Goal: Task Accomplishment & Management: Use online tool/utility

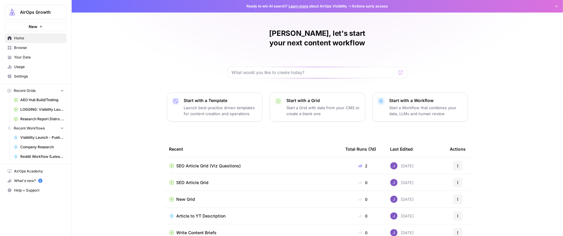
scroll to position [38, 0]
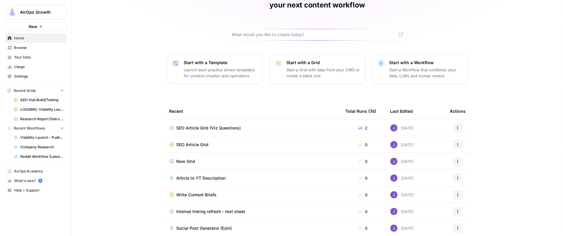
click at [25, 46] on span "Browse" at bounding box center [39, 47] width 50 height 5
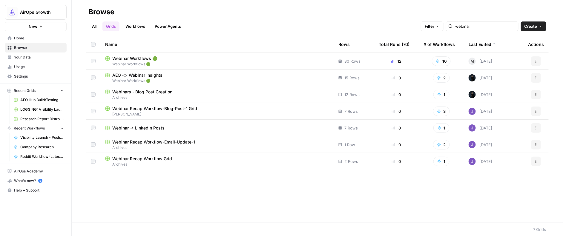
click at [137, 57] on span "Webinar Workflows 🟢" at bounding box center [134, 59] width 45 height 6
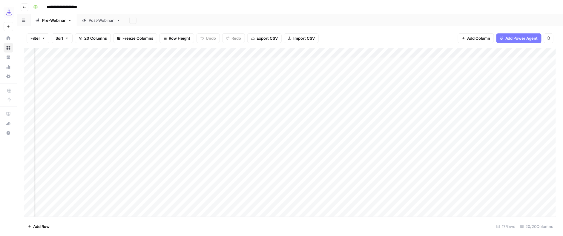
scroll to position [0, 523]
click at [382, 206] on div "Add Column" at bounding box center [290, 132] width 532 height 169
click at [421, 204] on div "Add Column" at bounding box center [290, 132] width 532 height 169
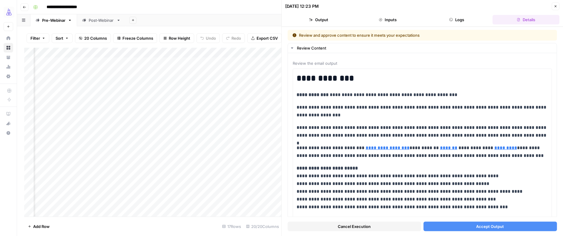
click at [482, 227] on span "Accept Output" at bounding box center [490, 227] width 28 height 6
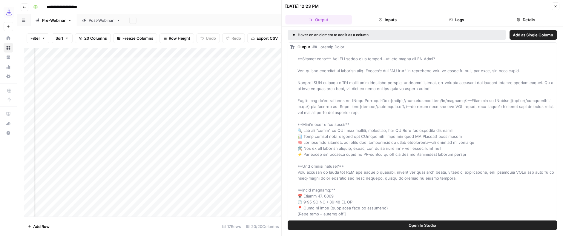
click at [556, 6] on icon "button" at bounding box center [556, 6] width 2 height 2
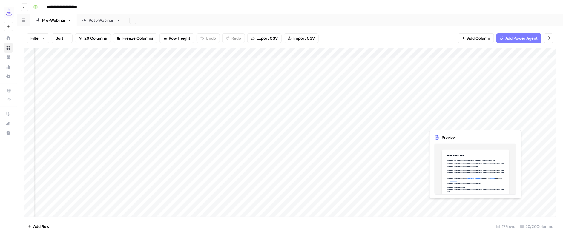
scroll to position [0, 601]
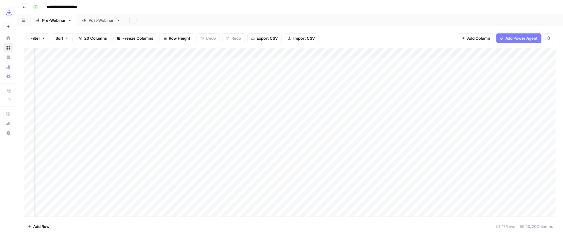
click at [448, 204] on div "Add Column" at bounding box center [290, 132] width 532 height 169
click at [488, 205] on div "Add Column" at bounding box center [290, 132] width 532 height 169
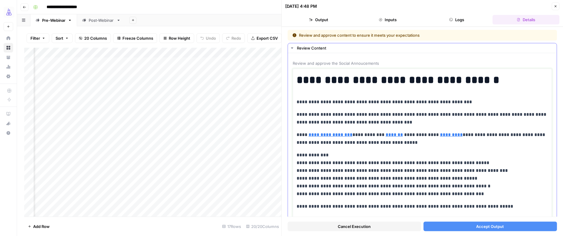
click at [416, 115] on p "**********" at bounding box center [423, 119] width 252 height 16
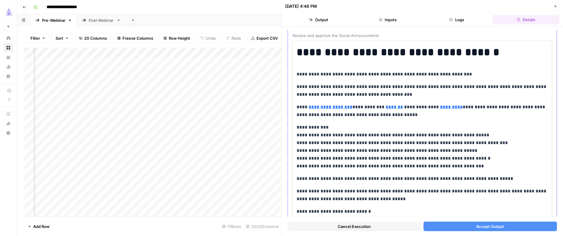
scroll to position [28, 0]
drag, startPoint x: 297, startPoint y: 134, endPoint x: 493, endPoint y: 162, distance: 198.3
click at [493, 162] on p "**********" at bounding box center [423, 146] width 252 height 47
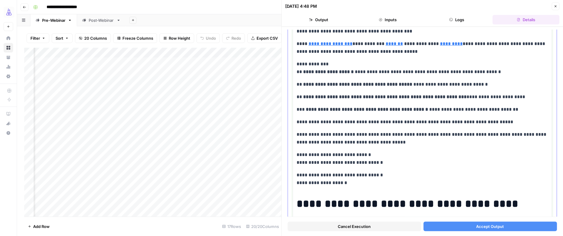
scroll to position [91, 0]
click at [476, 229] on button "Accept Output" at bounding box center [491, 227] width 134 height 10
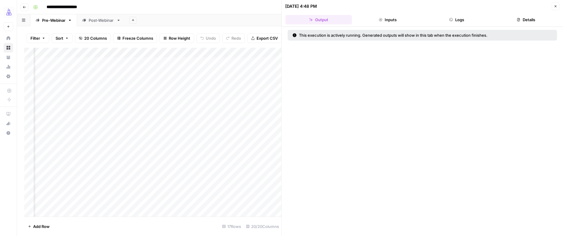
click at [557, 5] on icon "button" at bounding box center [556, 6] width 4 height 4
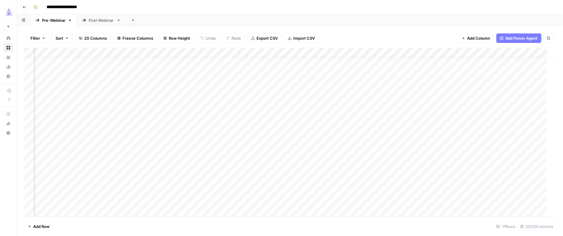
scroll to position [23, 601]
click at [482, 181] on div "Add Column" at bounding box center [290, 132] width 532 height 169
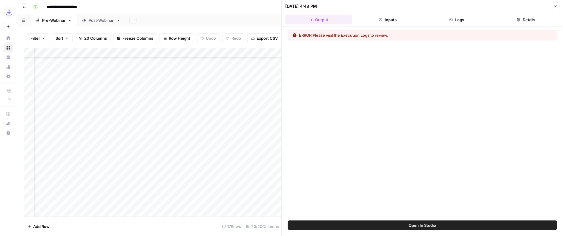
click at [554, 3] on button "Close" at bounding box center [556, 6] width 8 height 8
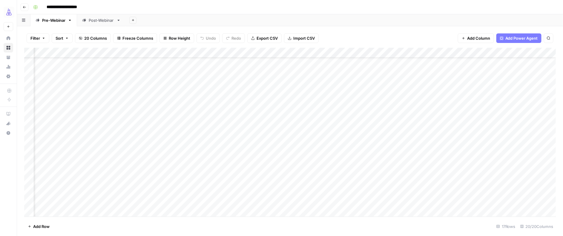
click at [488, 182] on div "Add Column" at bounding box center [290, 132] width 532 height 169
click at [390, 181] on div "Add Column" at bounding box center [290, 132] width 532 height 169
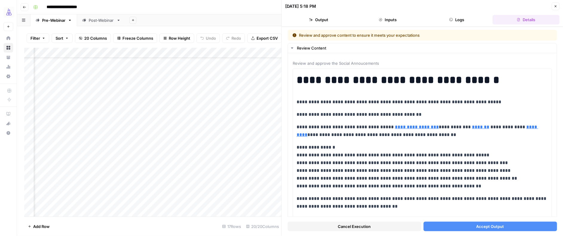
click at [495, 228] on span "Accept Output" at bounding box center [490, 227] width 28 height 6
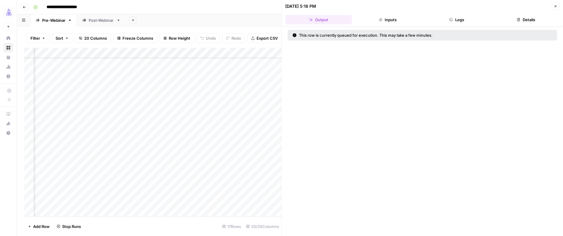
click at [556, 5] on icon "button" at bounding box center [556, 6] width 4 height 4
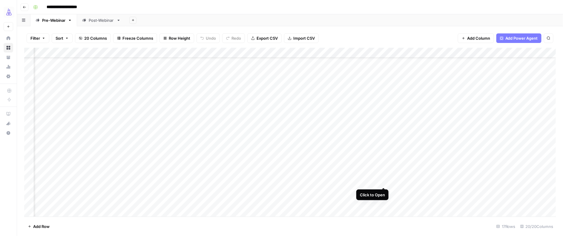
click at [384, 182] on div "Add Column" at bounding box center [290, 132] width 532 height 169
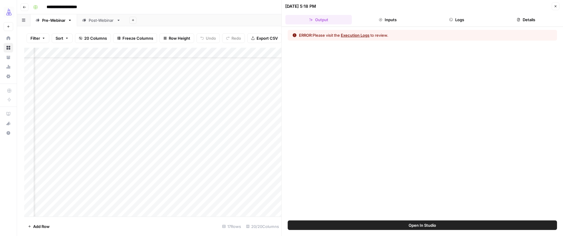
click at [557, 6] on icon "button" at bounding box center [556, 6] width 4 height 4
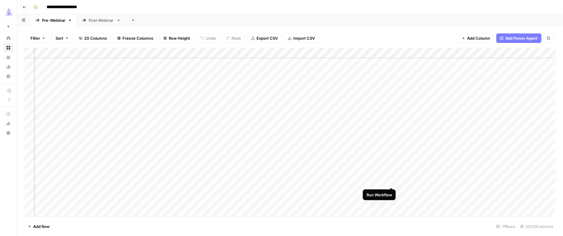
click at [391, 180] on div "Add Column" at bounding box center [290, 132] width 532 height 169
click at [391, 181] on div "Add Column" at bounding box center [290, 132] width 532 height 169
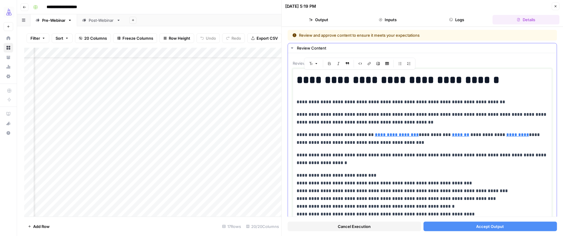
drag, startPoint x: 426, startPoint y: 138, endPoint x: 295, endPoint y: 85, distance: 140.6
copy div "**********"
click at [489, 227] on span "Accept Output" at bounding box center [490, 227] width 28 height 6
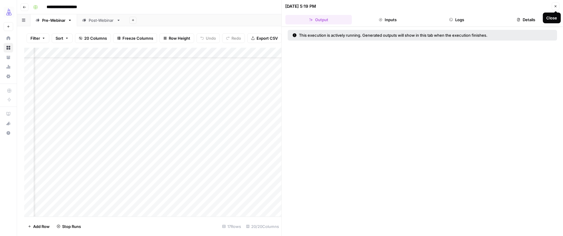
click at [555, 6] on icon "button" at bounding box center [556, 6] width 2 height 2
